Goal: Transaction & Acquisition: Purchase product/service

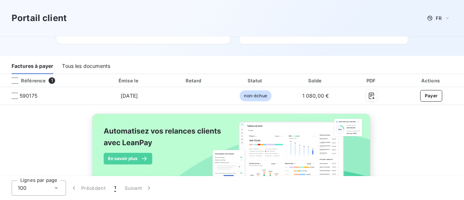
scroll to position [134, 0]
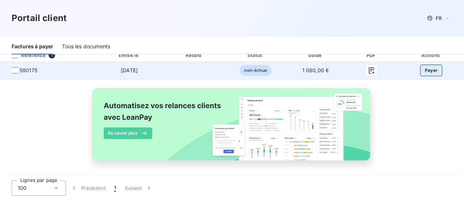
click at [427, 70] on button "Payer" at bounding box center [431, 70] width 22 height 12
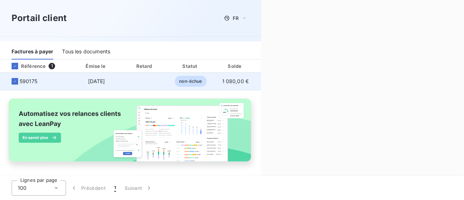
scroll to position [130, 0]
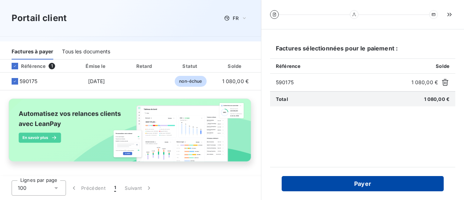
click at [360, 182] on button "Payer" at bounding box center [363, 183] width 162 height 15
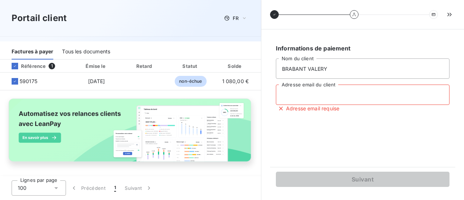
click at [329, 99] on input "Adresse email du client" at bounding box center [363, 94] width 174 height 20
type input "[EMAIL_ADDRESS][DOMAIN_NAME]"
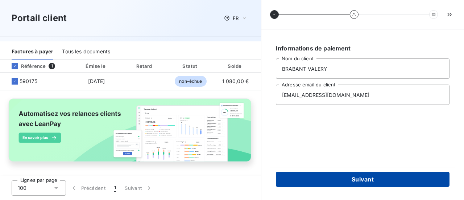
click at [367, 179] on button "Suivant" at bounding box center [363, 178] width 174 height 15
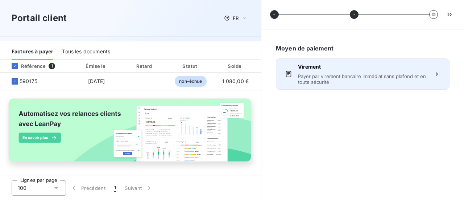
click at [366, 72] on div "Virement Payer par virement bancaire immédiat sans plafond et en toute sécurité" at bounding box center [362, 74] width 129 height 22
